Goal: Transaction & Acquisition: Book appointment/travel/reservation

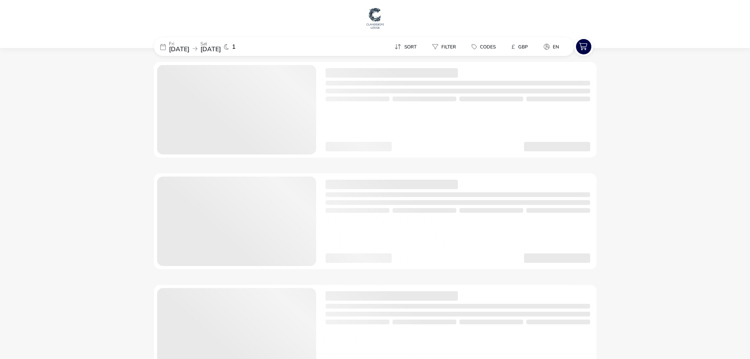
click at [221, 48] on span "[DATE]" at bounding box center [210, 49] width 20 height 9
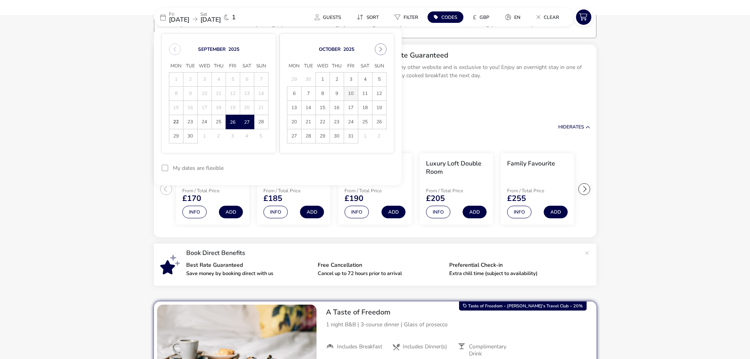
scroll to position [61, 0]
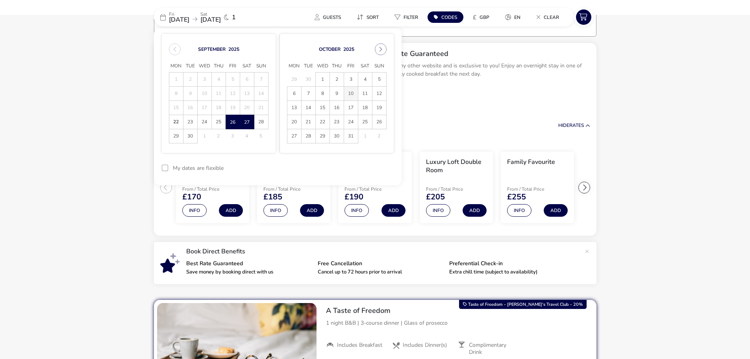
click at [354, 99] on span "10" at bounding box center [351, 94] width 14 height 14
click at [364, 96] on span "11" at bounding box center [365, 94] width 14 height 14
click at [377, 166] on button "Apply Dates" at bounding box center [370, 168] width 48 height 18
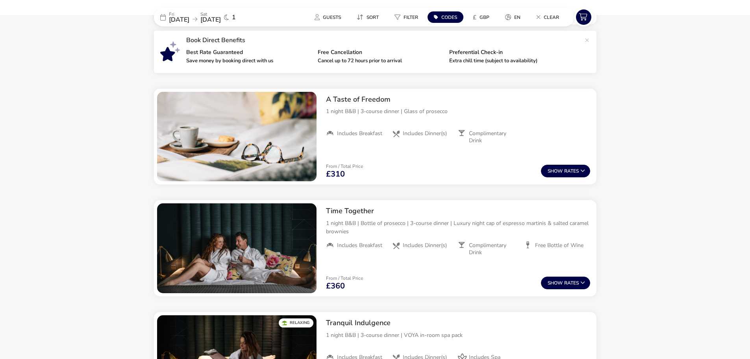
scroll to position [222, 0]
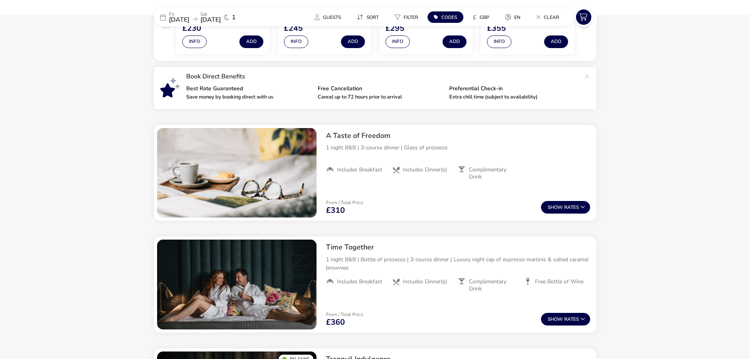
click at [189, 12] on p "Fri" at bounding box center [179, 14] width 20 height 5
click at [207, 14] on div "[DATE] [DATE]" at bounding box center [195, 17] width 52 height 11
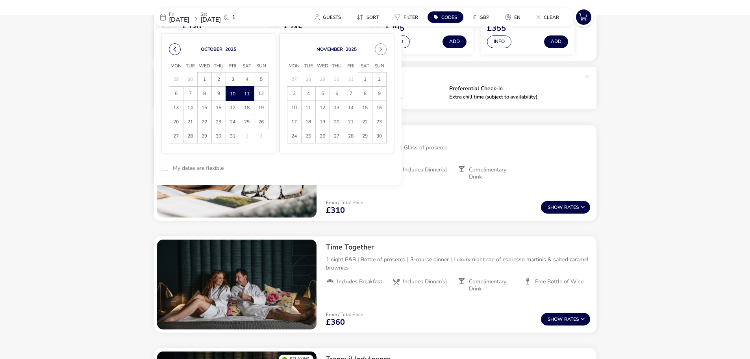
click at [177, 49] on button "Previous Month" at bounding box center [175, 49] width 12 height 12
drag, startPoint x: 352, startPoint y: 76, endPoint x: 359, endPoint y: 75, distance: 7.1
click at [353, 75] on span "3" at bounding box center [351, 79] width 14 height 14
click at [362, 76] on span "4" at bounding box center [365, 79] width 14 height 14
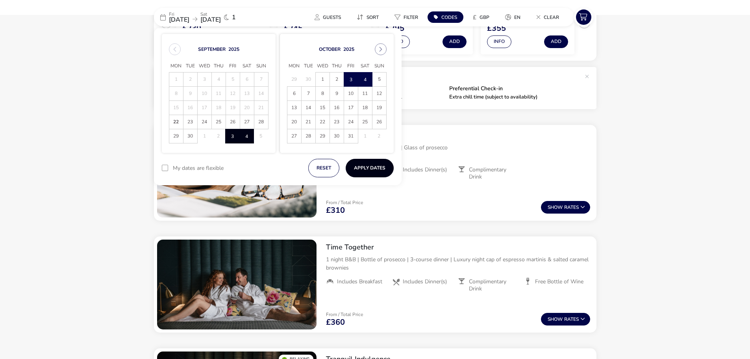
click at [377, 168] on button "Apply Dates" at bounding box center [370, 168] width 48 height 18
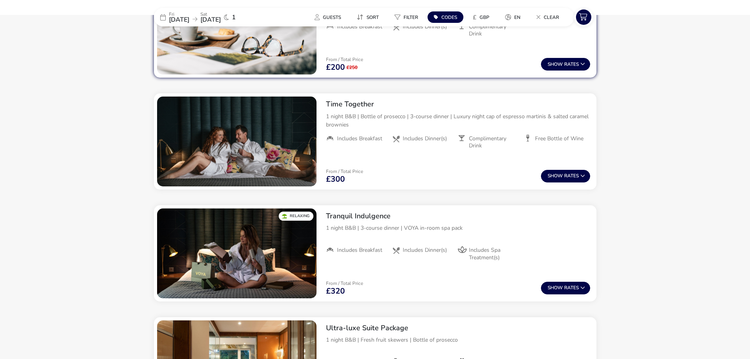
scroll to position [346, 0]
